Goal: Task Accomplishment & Management: Manage account settings

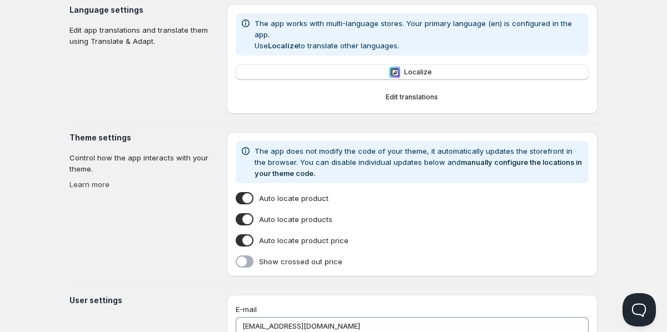
scroll to position [187, 0]
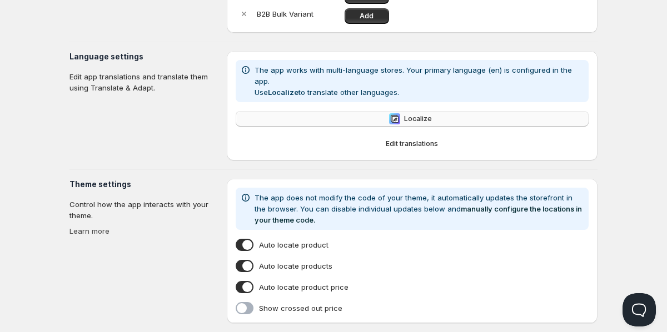
click at [364, 111] on button "Localize" at bounding box center [412, 119] width 353 height 16
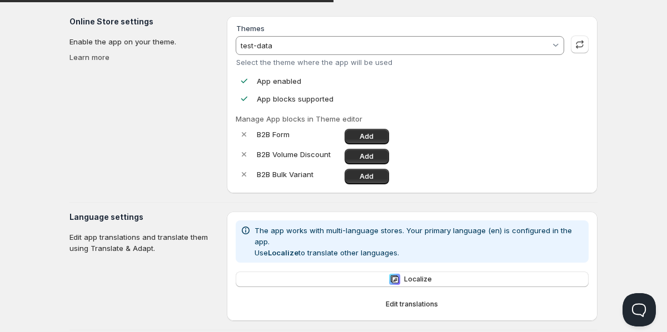
scroll to position [0, 0]
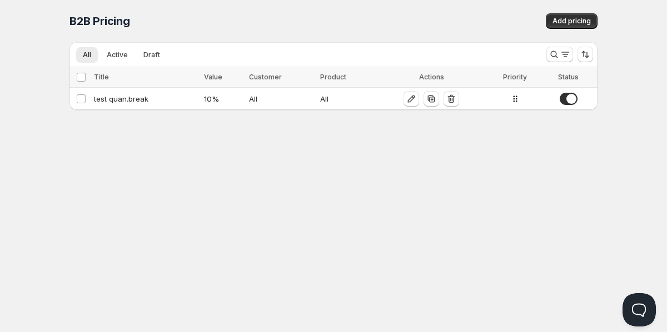
scroll to position [1, 0]
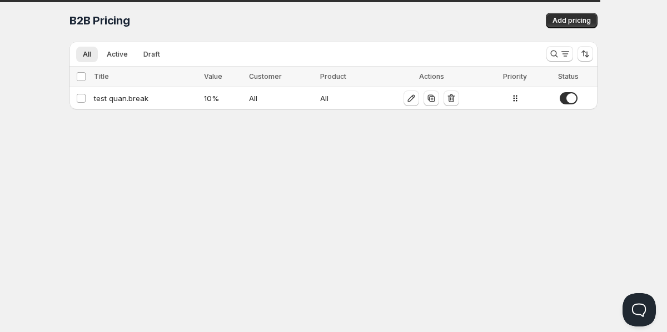
click at [38, 97] on div "Home Pricing Price lists Forms Submissions Settings Features Plans B2B Pricing.…" at bounding box center [333, 165] width 667 height 332
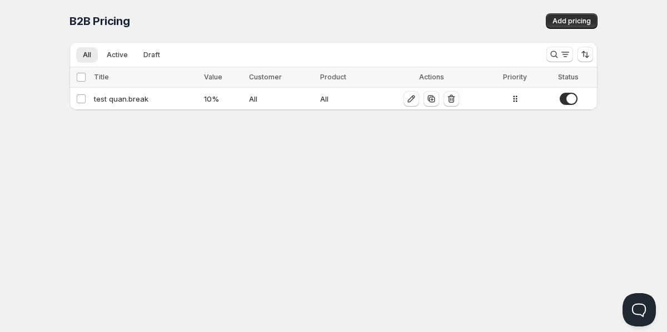
click at [60, 207] on div "Home Pricing Price lists Forms Submissions Settings Features Plans B2B Pricing.…" at bounding box center [333, 166] width 667 height 332
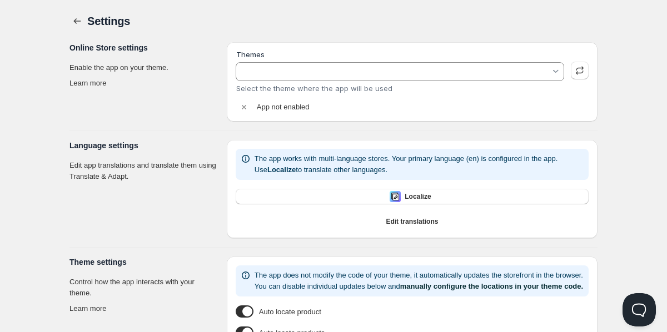
type input "test-data"
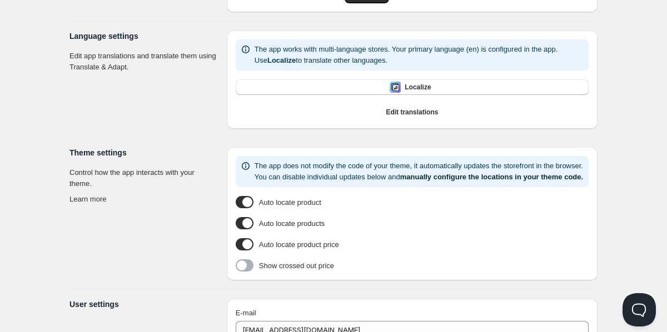
scroll to position [109, 0]
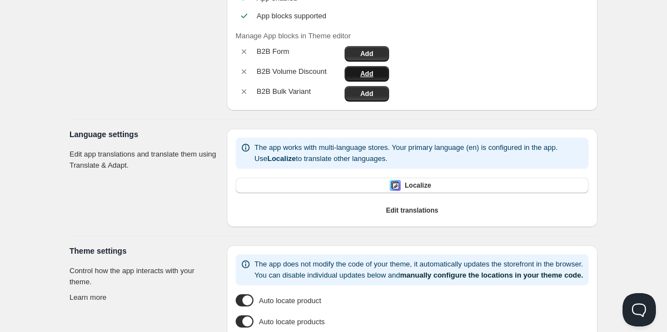
click at [371, 74] on span "Add" at bounding box center [366, 73] width 13 height 9
click at [354, 97] on link "Add" at bounding box center [367, 94] width 44 height 16
click at [365, 54] on span "Add" at bounding box center [366, 53] width 13 height 9
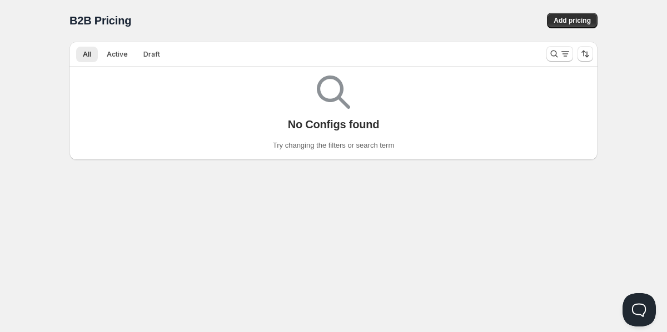
scroll to position [1, 0]
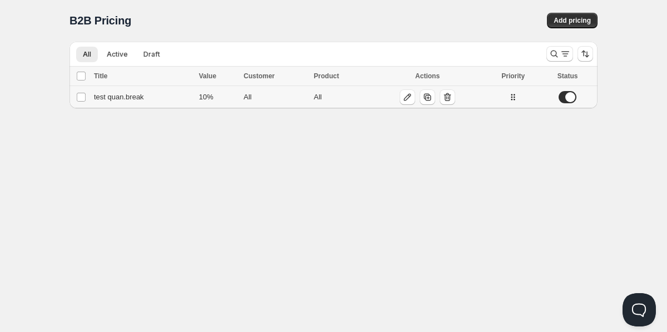
click at [170, 98] on div "test quan.break" at bounding box center [143, 97] width 98 height 11
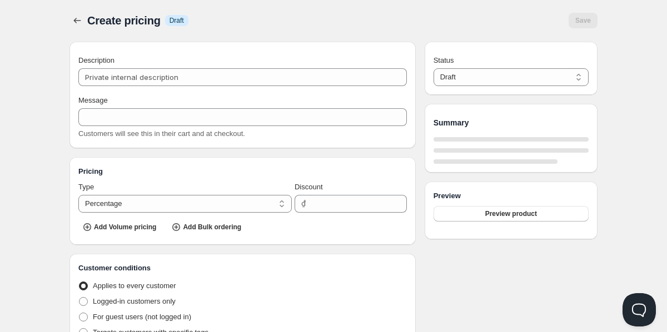
type input "test quan.break"
type input "TEST_QUAN.BREAK"
type input "10"
radio input "true"
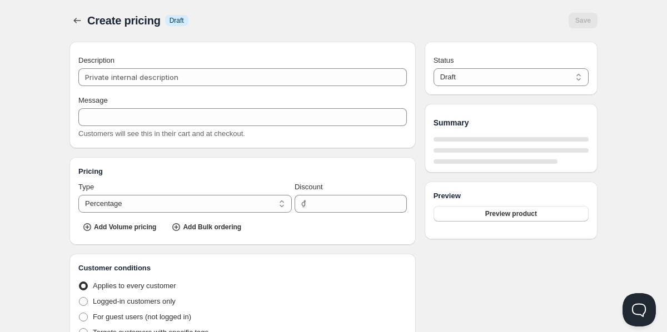
select select "1"
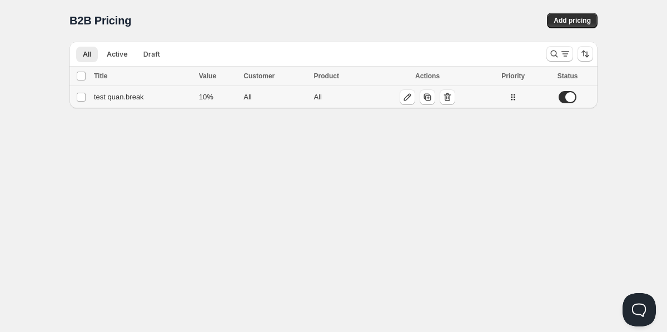
click at [137, 97] on div "test quan.break" at bounding box center [143, 97] width 98 height 11
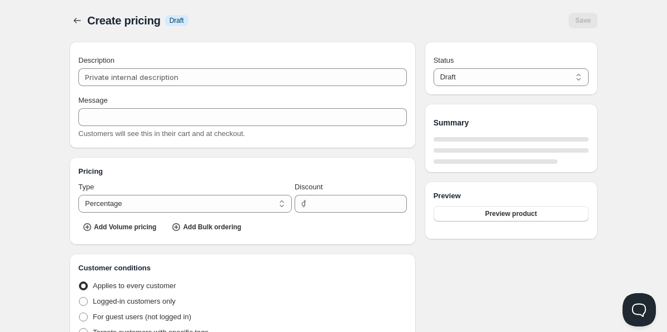
type input "test quan.break"
type input "TEST_QUAN.BREAK"
type input "10"
radio input "true"
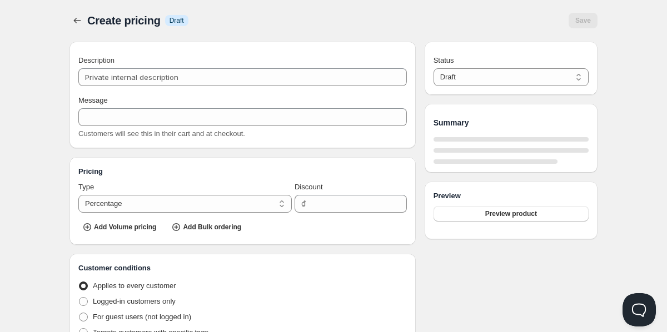
select select "1"
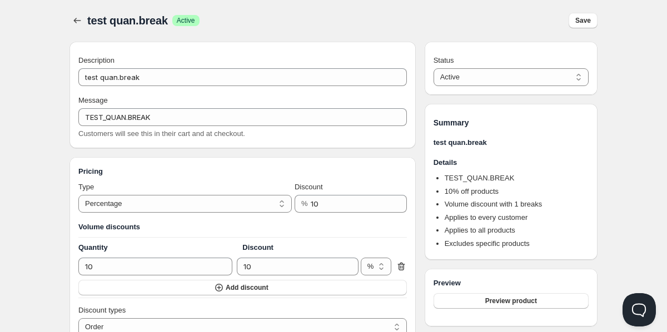
scroll to position [27, 0]
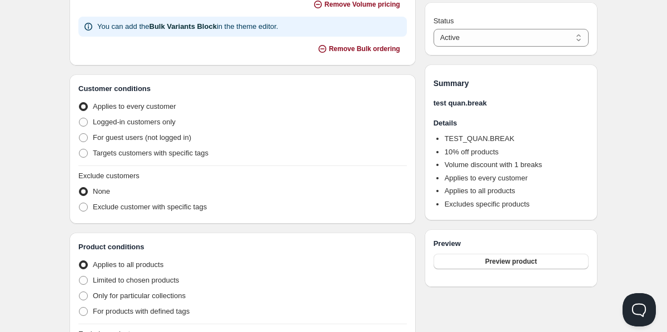
scroll to position [188, 0]
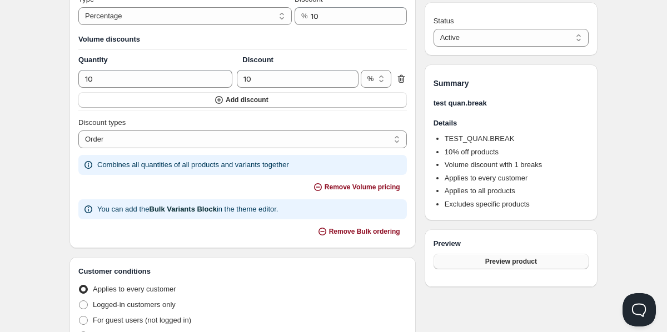
click at [547, 258] on button "Preview product" at bounding box center [511, 262] width 155 height 16
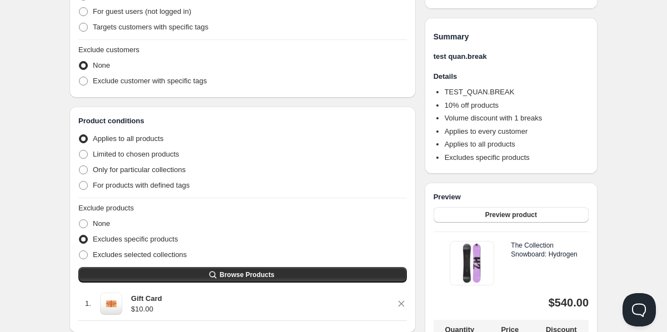
scroll to position [602, 0]
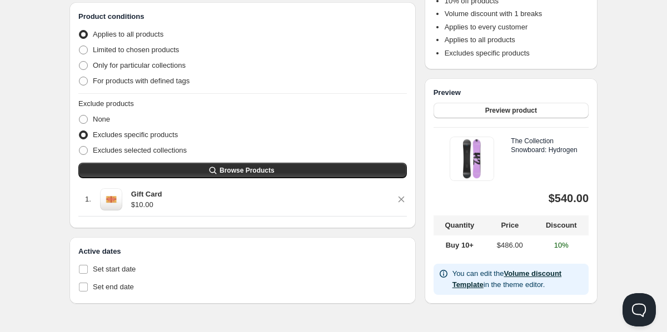
click at [529, 273] on link "Volume discount Template" at bounding box center [507, 279] width 110 height 19
